Goal: Task Accomplishment & Management: Use online tool/utility

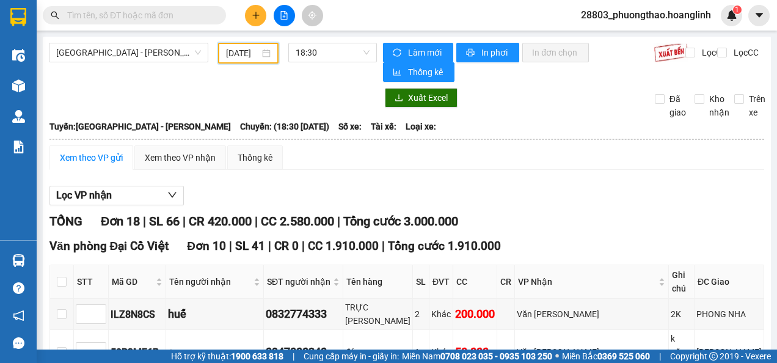
click at [241, 46] on input "[DATE]" at bounding box center [243, 52] width 34 height 13
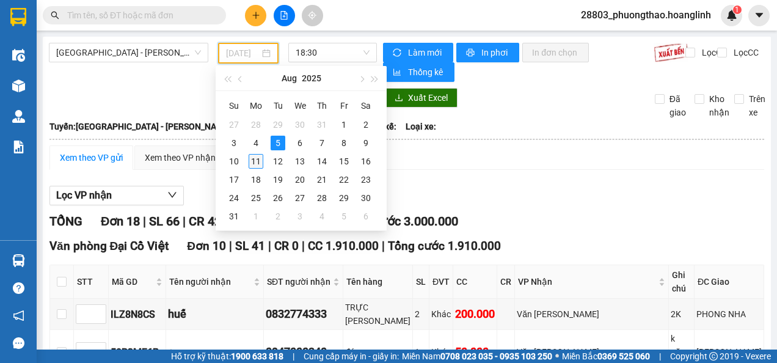
click at [253, 162] on div "11" at bounding box center [256, 161] width 15 height 15
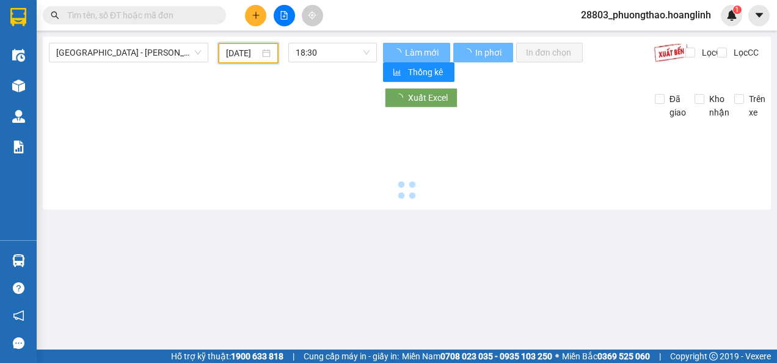
type input "[DATE]"
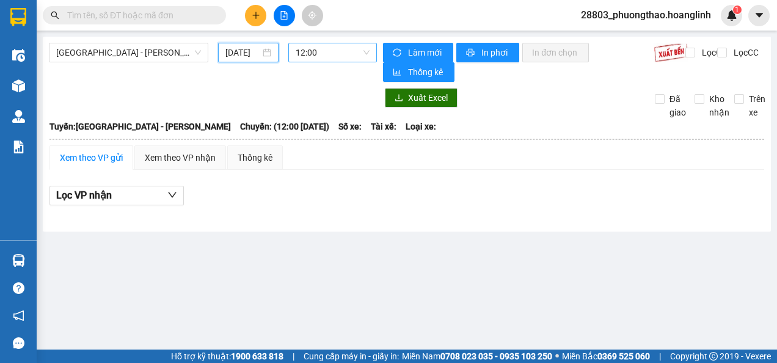
click at [330, 51] on span "12:00" at bounding box center [333, 52] width 74 height 18
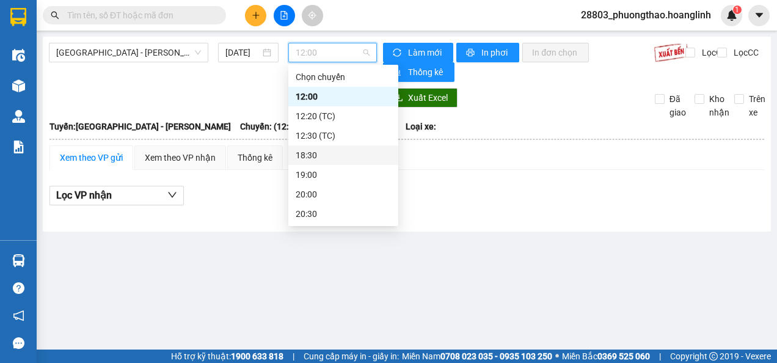
click at [322, 154] on div "18:30" at bounding box center [343, 154] width 95 height 13
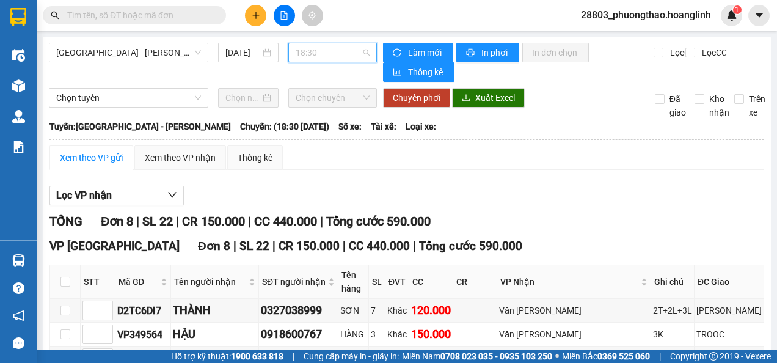
click at [326, 49] on span "18:30" at bounding box center [333, 52] width 74 height 18
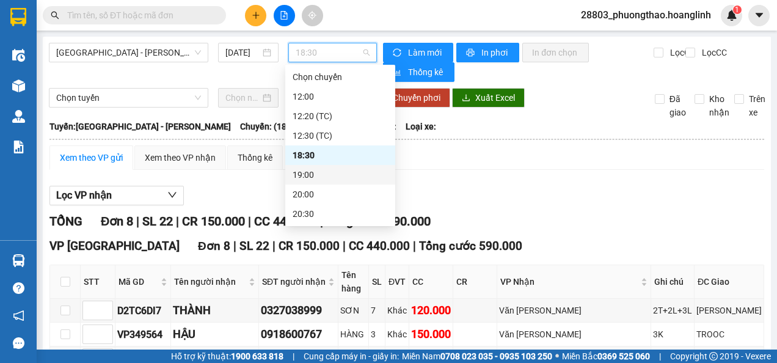
click at [322, 173] on div "19:00" at bounding box center [339, 174] width 95 height 13
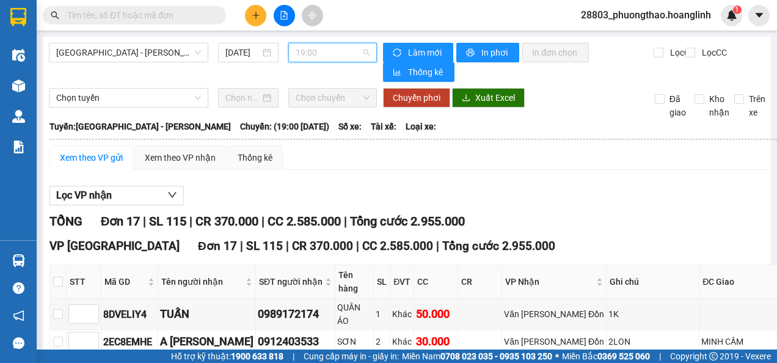
drag, startPoint x: 325, startPoint y: 61, endPoint x: 335, endPoint y: 66, distance: 10.4
click at [330, 61] on span "19:00" at bounding box center [333, 52] width 74 height 18
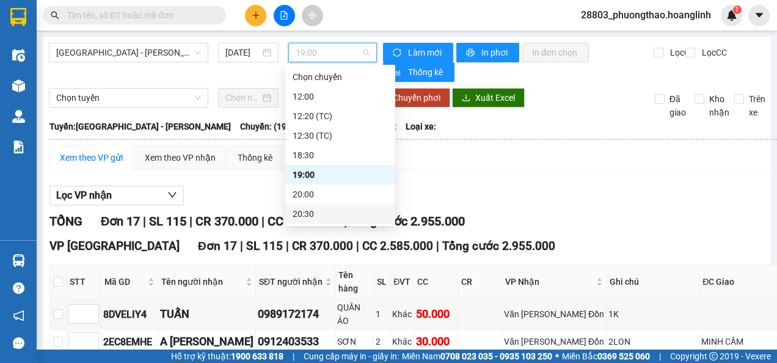
scroll to position [183, 0]
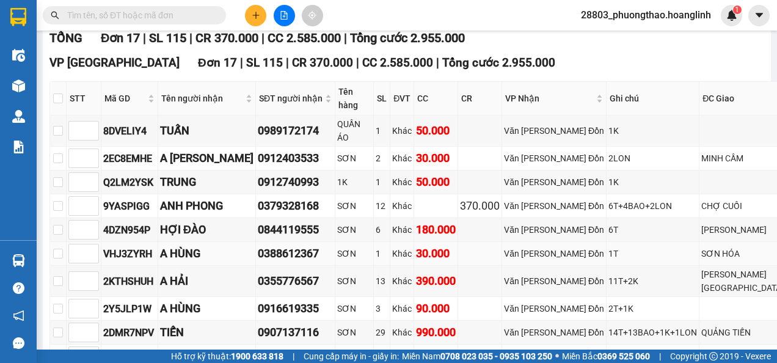
click at [625, 242] on td "1T" at bounding box center [652, 254] width 93 height 24
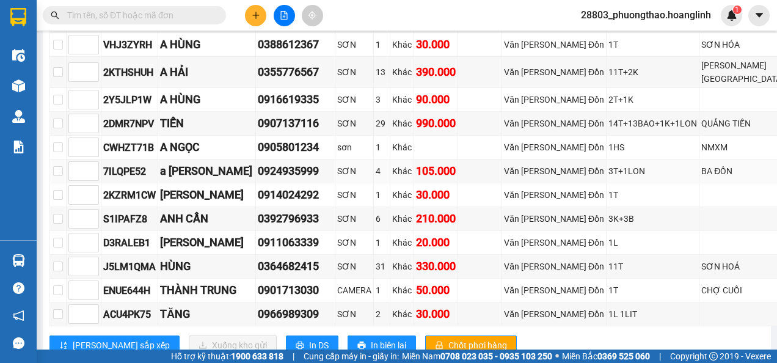
scroll to position [87, 0]
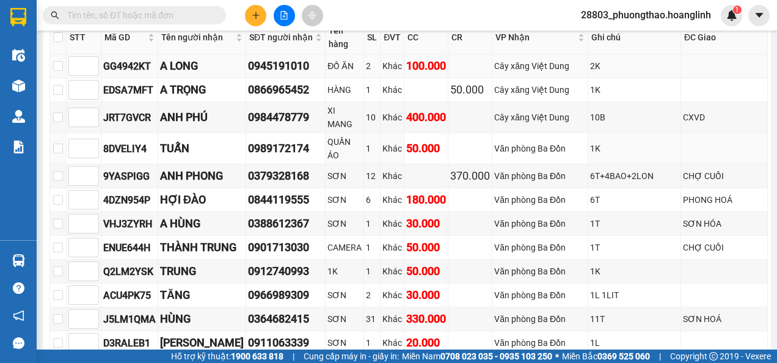
scroll to position [183, 0]
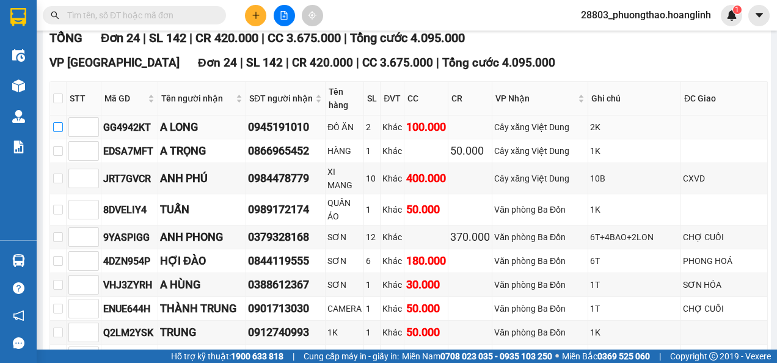
click at [63, 122] on input "checkbox" at bounding box center [58, 127] width 10 height 10
checkbox input "true"
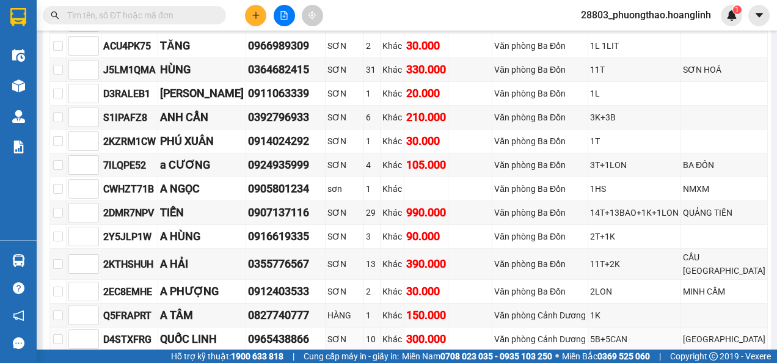
scroll to position [554, 0]
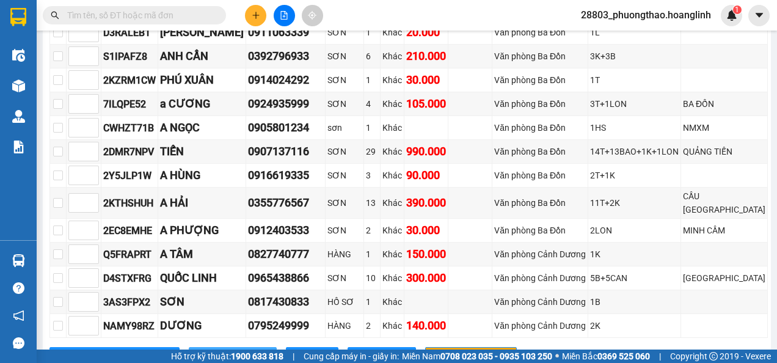
click at [212, 350] on span "Xuống kho gửi" at bounding box center [239, 356] width 55 height 13
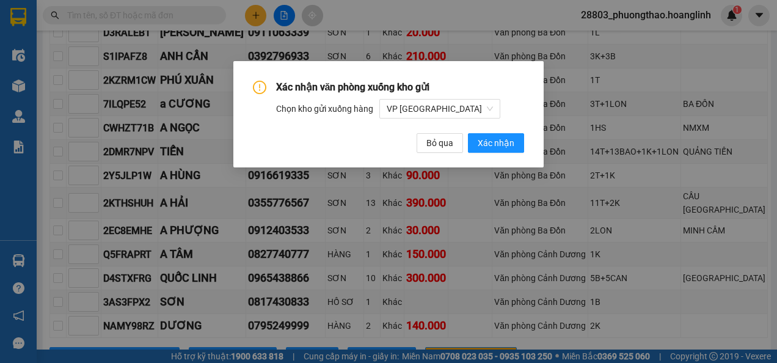
click at [503, 164] on div "Xác nhận văn phòng xuống kho gửi Chọn kho gửi xuống hàng VP Mỹ Đình Bỏ qua Xác …" at bounding box center [388, 114] width 311 height 106
click at [503, 150] on button "Xác nhận" at bounding box center [496, 143] width 56 height 20
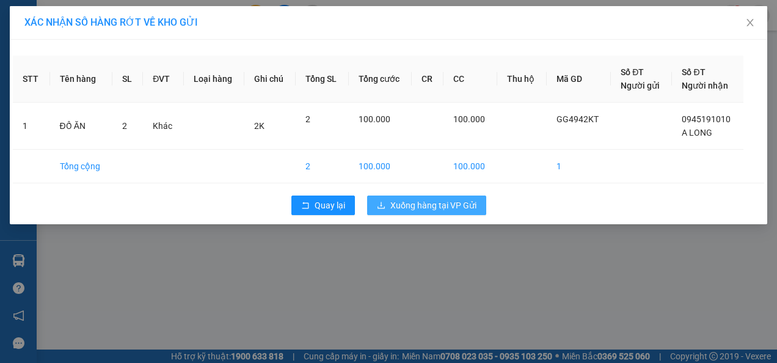
click at [451, 206] on span "Xuống hàng tại VP Gửi" at bounding box center [433, 204] width 86 height 13
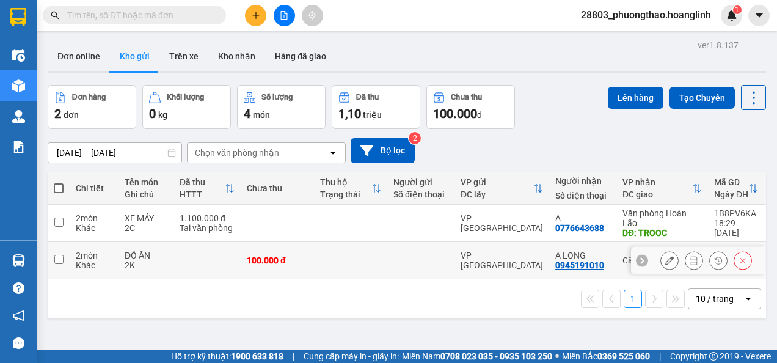
click at [473, 242] on td "VP [GEOGRAPHIC_DATA]" at bounding box center [501, 260] width 95 height 37
checkbox input "true"
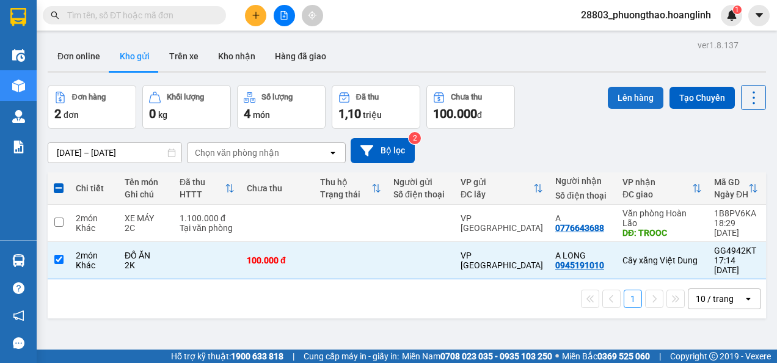
click at [627, 95] on button "Lên hàng" at bounding box center [636, 98] width 56 height 22
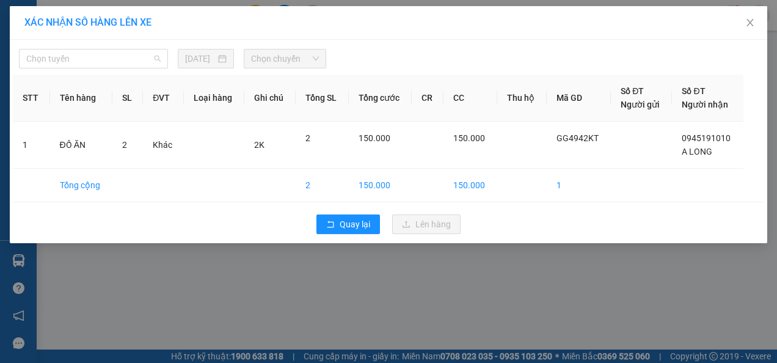
drag, startPoint x: 88, startPoint y: 61, endPoint x: 87, endPoint y: 76, distance: 14.7
click at [87, 63] on span "Chọn tuyến" at bounding box center [93, 58] width 134 height 18
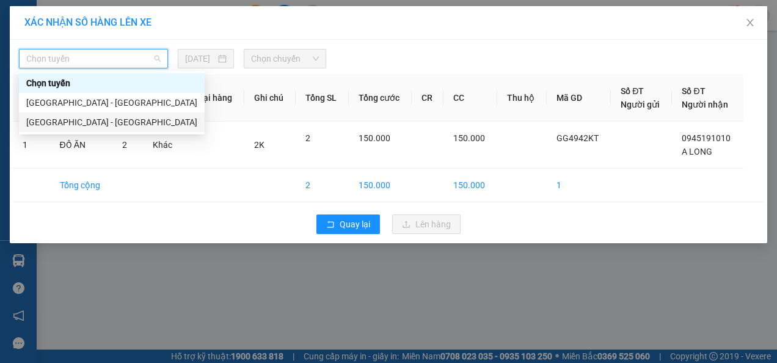
click at [81, 122] on div "[GEOGRAPHIC_DATA] - [PERSON_NAME]" at bounding box center [111, 121] width 171 height 13
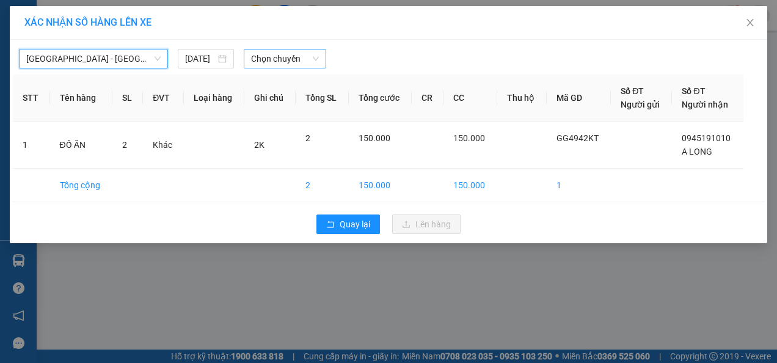
click at [246, 54] on div "Chọn chuyến" at bounding box center [285, 59] width 82 height 20
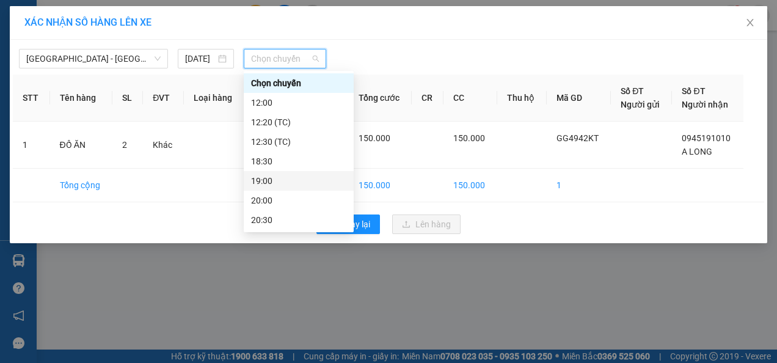
click at [285, 184] on div "19:00" at bounding box center [298, 180] width 95 height 13
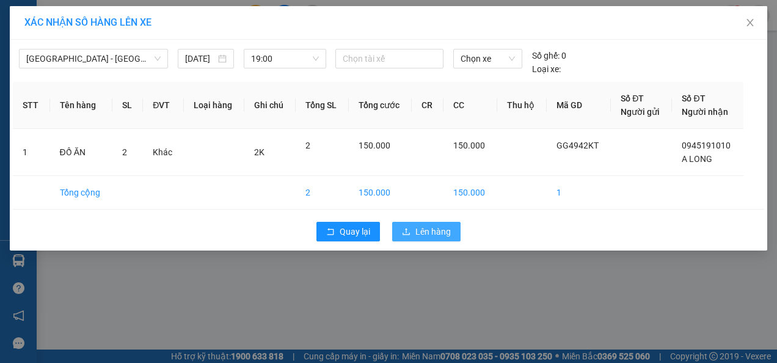
click at [411, 232] on button "Lên hàng" at bounding box center [426, 232] width 68 height 20
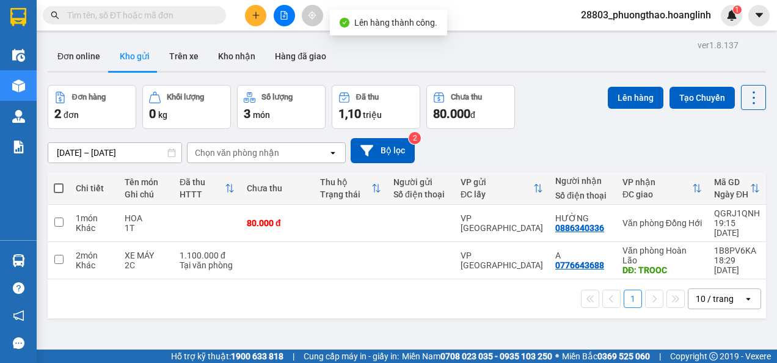
click at [286, 17] on icon "file-add" at bounding box center [284, 15] width 9 height 9
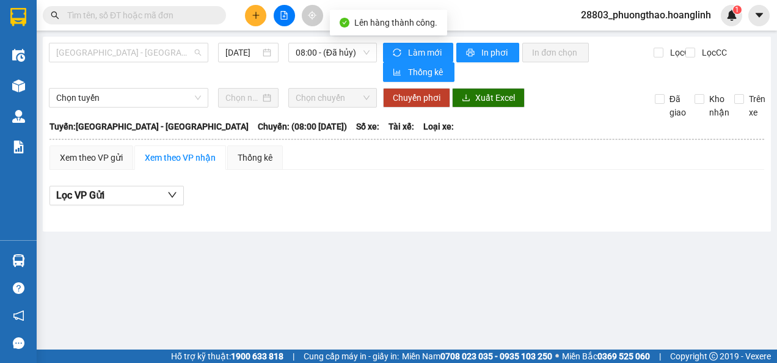
drag, startPoint x: 164, startPoint y: 53, endPoint x: 143, endPoint y: 93, distance: 44.8
click at [163, 54] on span "Quảng Bình - Hà Nội" at bounding box center [128, 52] width 145 height 18
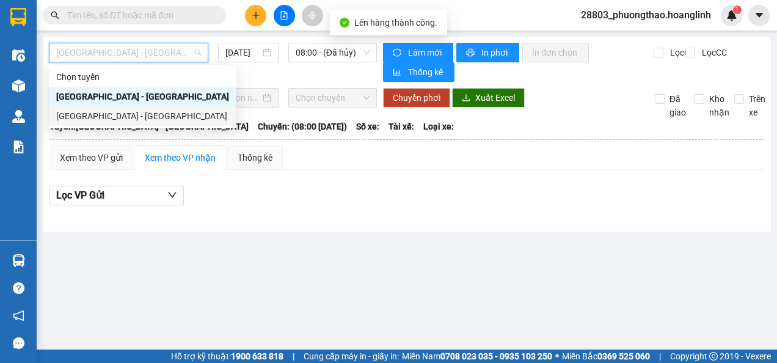
click at [128, 112] on div "[GEOGRAPHIC_DATA] - [PERSON_NAME]" at bounding box center [142, 115] width 173 height 13
type input "[DATE]"
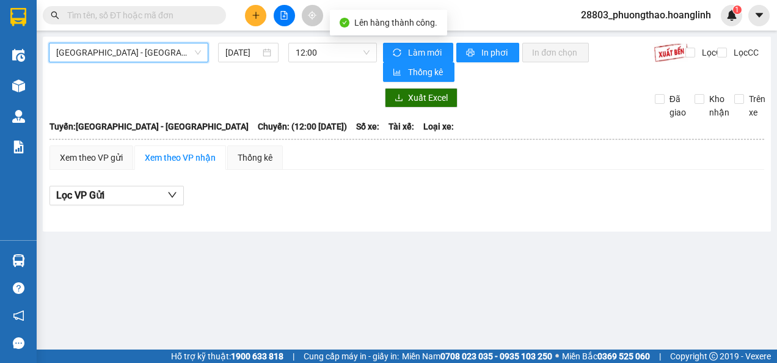
drag, startPoint x: 304, startPoint y: 54, endPoint x: 308, endPoint y: 62, distance: 9.6
click at [305, 55] on span "12:00" at bounding box center [333, 52] width 74 height 18
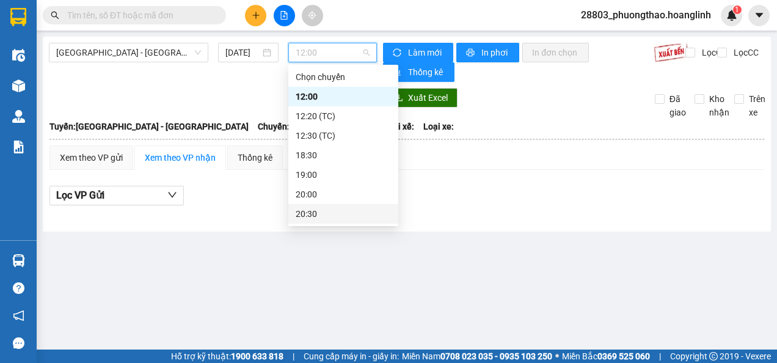
click at [310, 208] on div "20:30" at bounding box center [343, 213] width 95 height 13
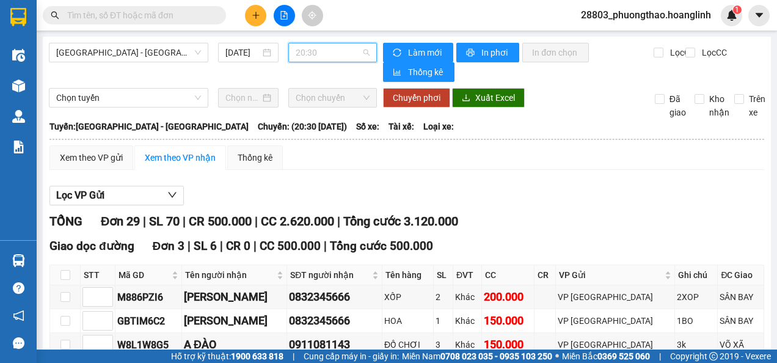
drag, startPoint x: 335, startPoint y: 53, endPoint x: 327, endPoint y: 128, distance: 76.1
click at [335, 53] on span "20:30" at bounding box center [333, 52] width 74 height 18
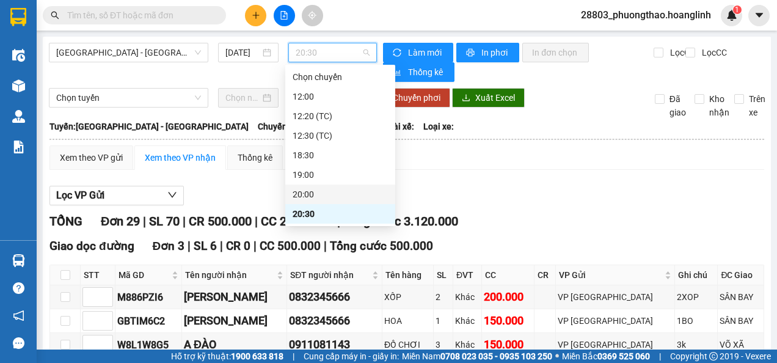
click at [316, 188] on div "20:00" at bounding box center [339, 193] width 95 height 13
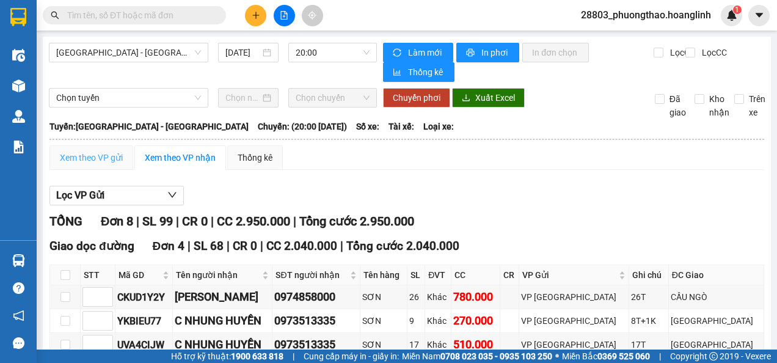
click at [82, 150] on div "Xem theo VP gửi" at bounding box center [91, 157] width 84 height 24
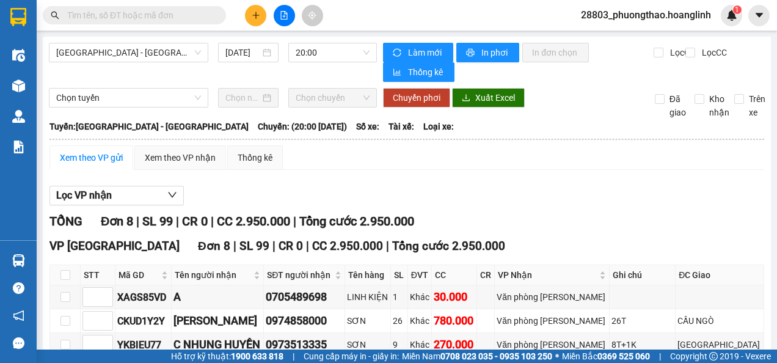
scroll to position [183, 0]
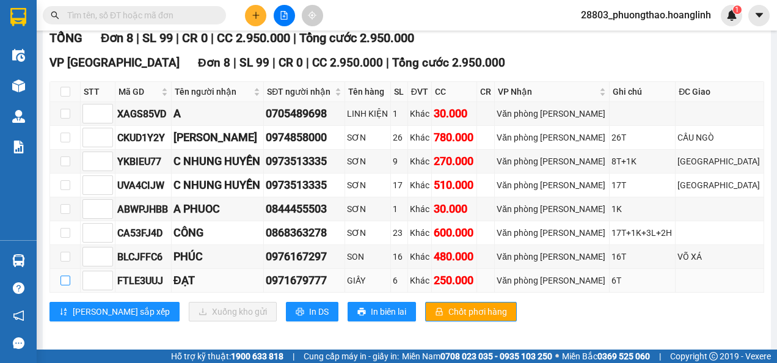
click at [64, 275] on input "checkbox" at bounding box center [65, 280] width 10 height 10
checkbox input "true"
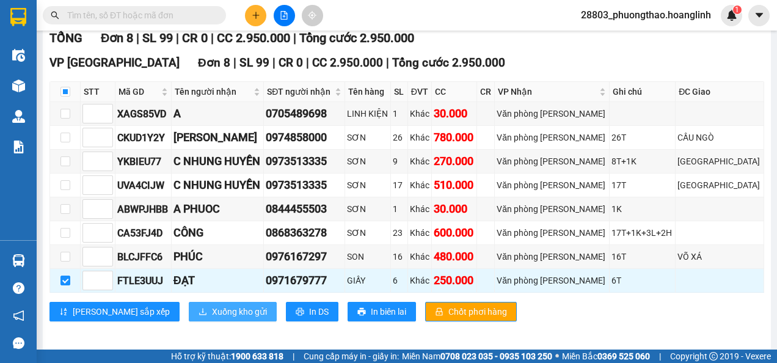
click at [212, 309] on span "Xuống kho gửi" at bounding box center [239, 311] width 55 height 13
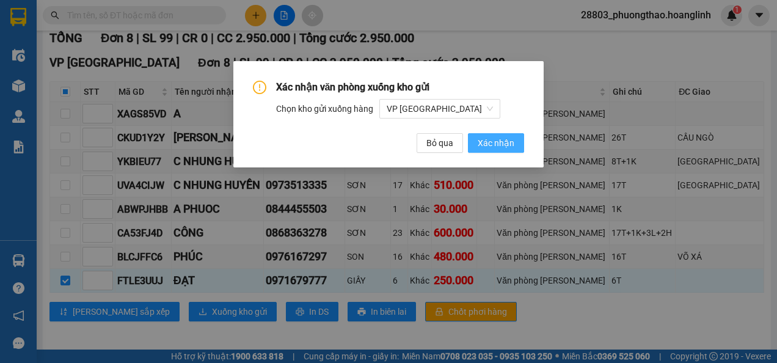
click at [506, 144] on span "Xác nhận" at bounding box center [496, 142] width 37 height 13
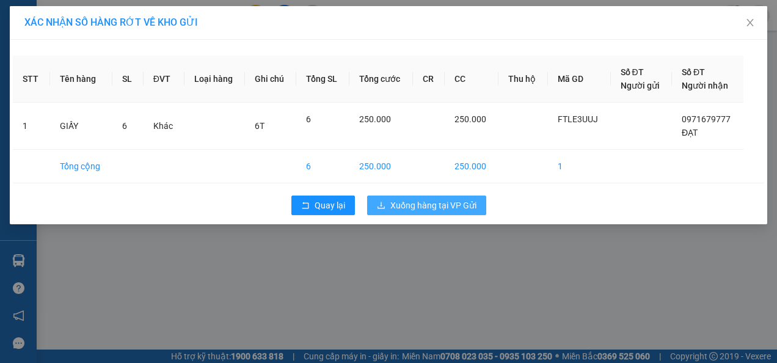
click at [471, 207] on span "Xuống hàng tại VP Gửi" at bounding box center [433, 204] width 86 height 13
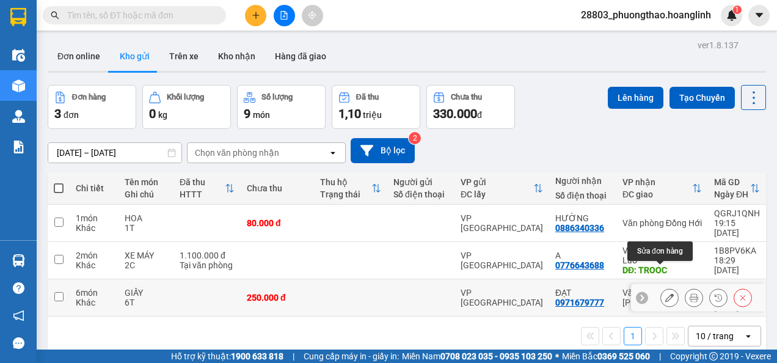
click at [661, 287] on button at bounding box center [669, 297] width 17 height 21
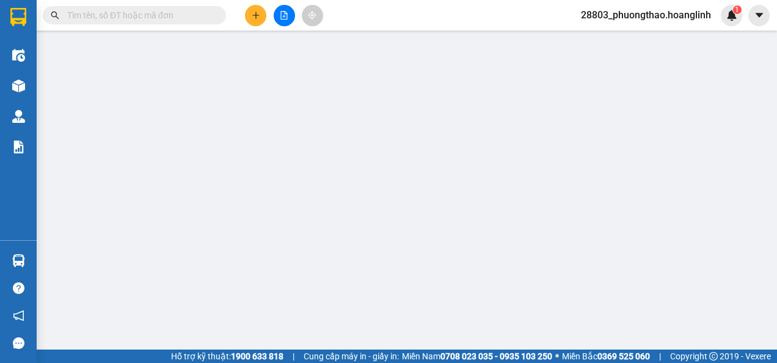
type input "0971679777"
type input "ĐẠT"
type input "250.000"
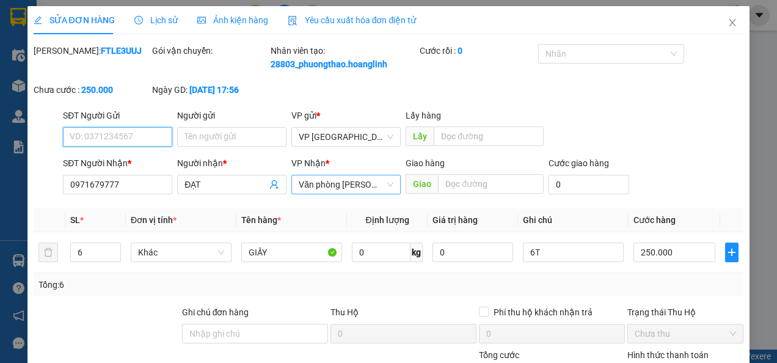
click at [372, 194] on span "Văn phòng Lệ Thủy" at bounding box center [346, 184] width 95 height 18
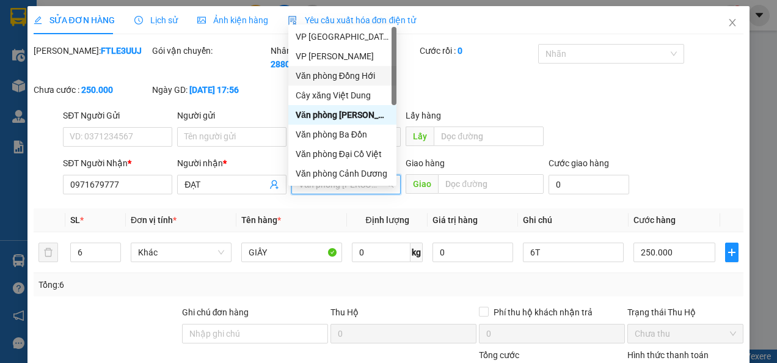
click at [377, 77] on div "Văn phòng Đồng Hới" at bounding box center [342, 75] width 93 height 13
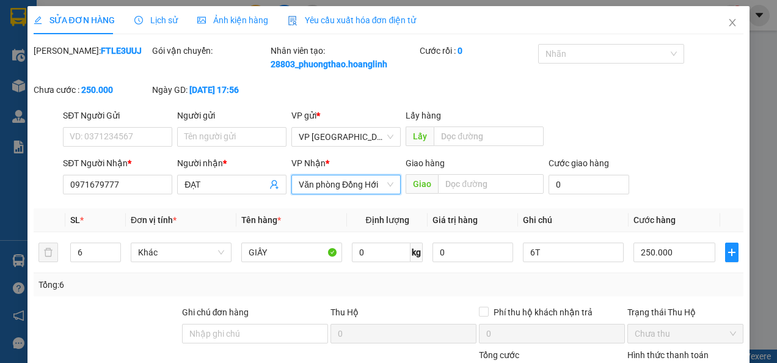
scroll to position [155, 0]
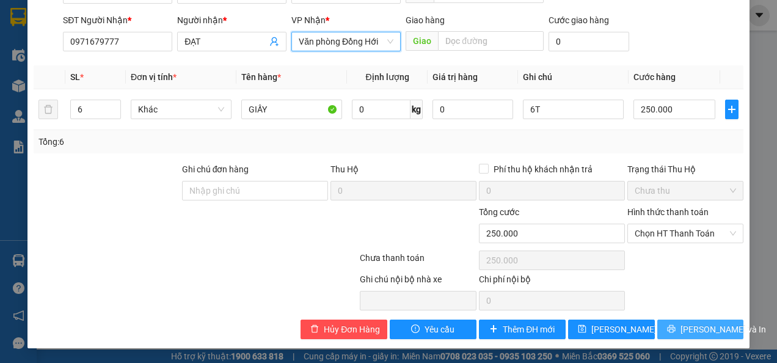
click at [667, 329] on button "Lưu và In" at bounding box center [700, 329] width 87 height 20
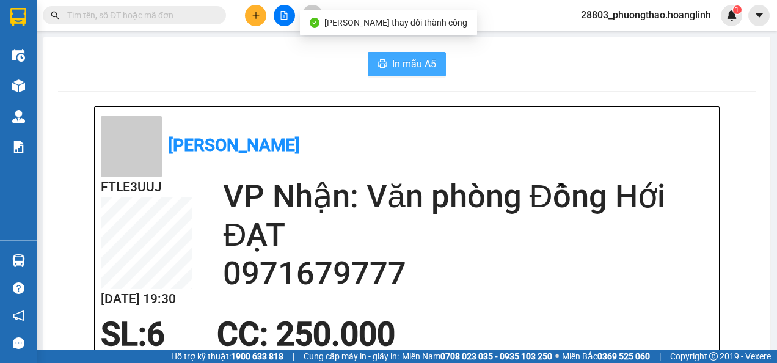
click at [406, 60] on span "In mẫu A5" at bounding box center [414, 63] width 44 height 15
